Goal: Check status: Check status

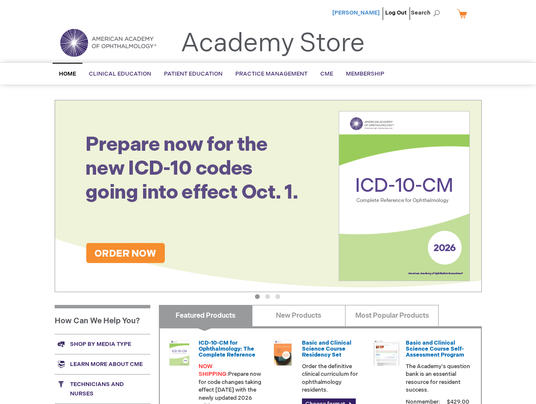
click at [367, 14] on span "[PERSON_NAME]" at bounding box center [355, 12] width 47 height 7
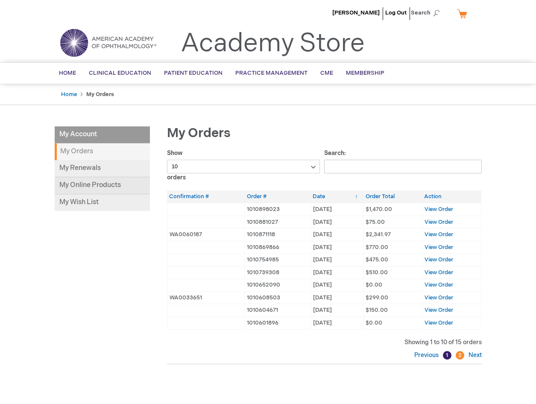
click at [83, 181] on link "My Online Products" at bounding box center [102, 185] width 95 height 17
click at [431, 233] on span "View Order" at bounding box center [439, 234] width 29 height 7
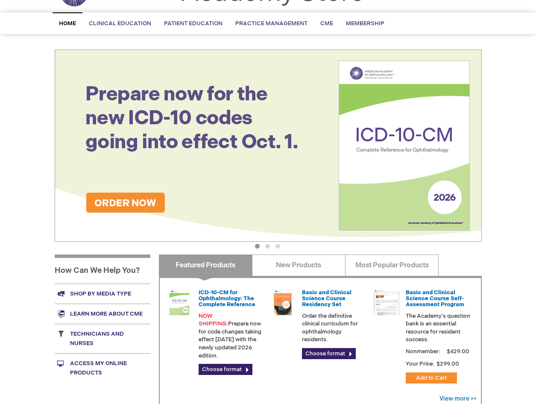
scroll to position [128, 0]
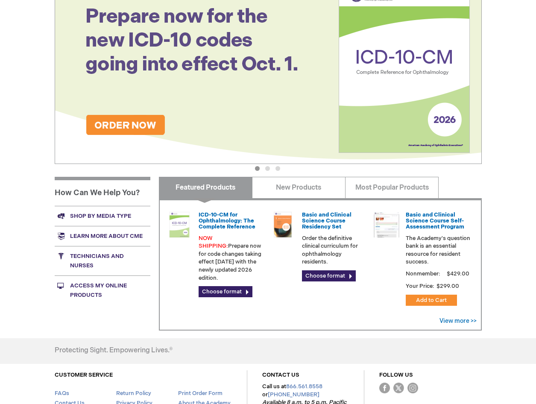
click at [111, 287] on link "Access My Online Products" at bounding box center [103, 290] width 96 height 29
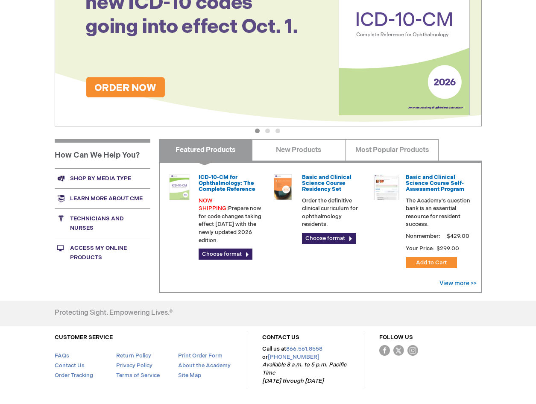
scroll to position [171, 0]
